Goal: Navigation & Orientation: Find specific page/section

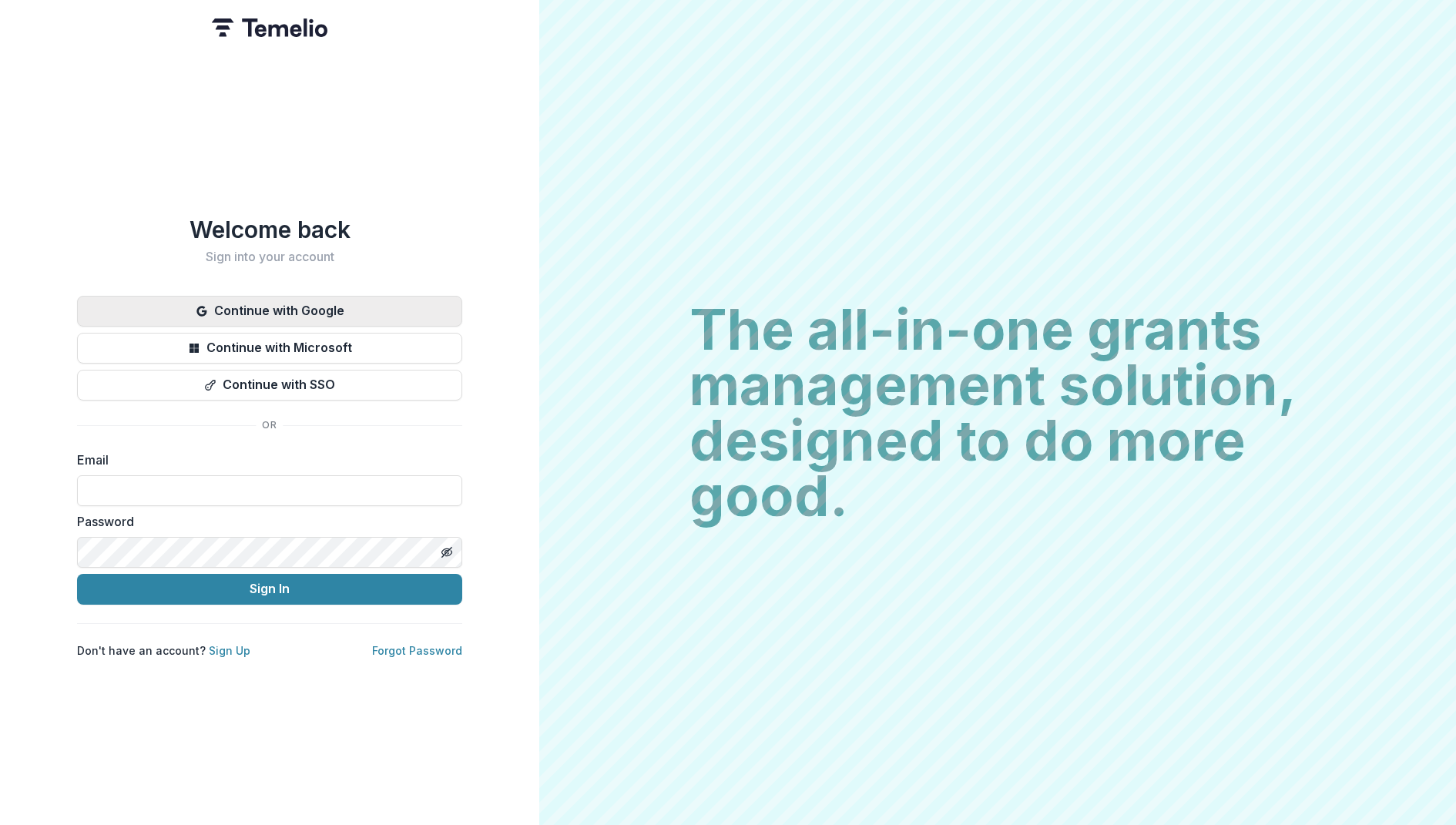
click at [321, 296] on button "Continue with Google" at bounding box center [269, 311] width 386 height 31
